Goal: Task Accomplishment & Management: Manage account settings

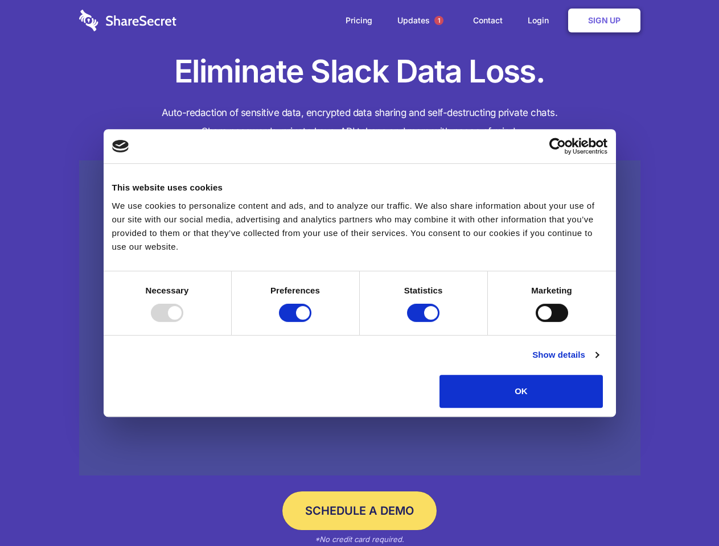
click at [183, 322] on div at bounding box center [167, 313] width 32 height 18
click at [311, 322] on input "Preferences" at bounding box center [295, 313] width 32 height 18
checkbox input "false"
click at [425, 322] on input "Statistics" at bounding box center [423, 313] width 32 height 18
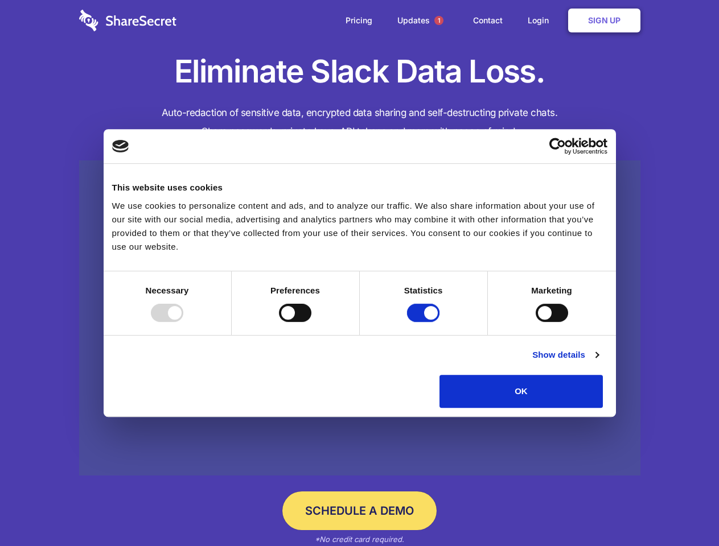
checkbox input "false"
click at [536, 322] on input "Marketing" at bounding box center [552, 313] width 32 height 18
checkbox input "true"
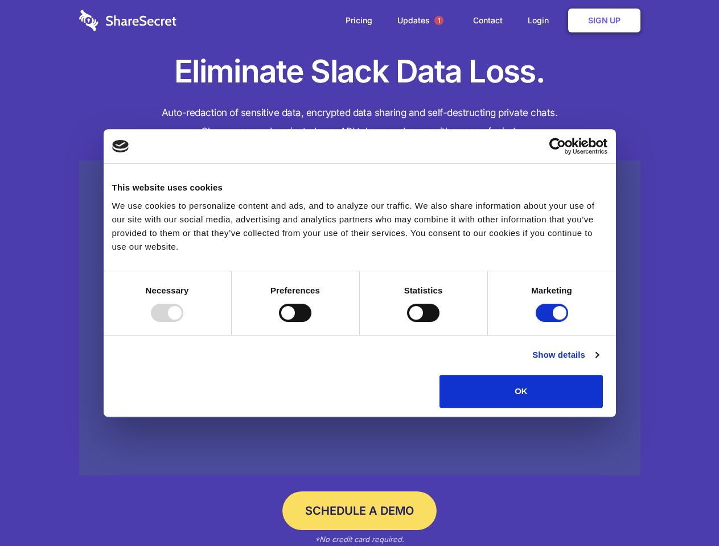
click at [598, 362] on link "Show details" at bounding box center [565, 355] width 66 height 14
